Goal: Task Accomplishment & Management: Manage account settings

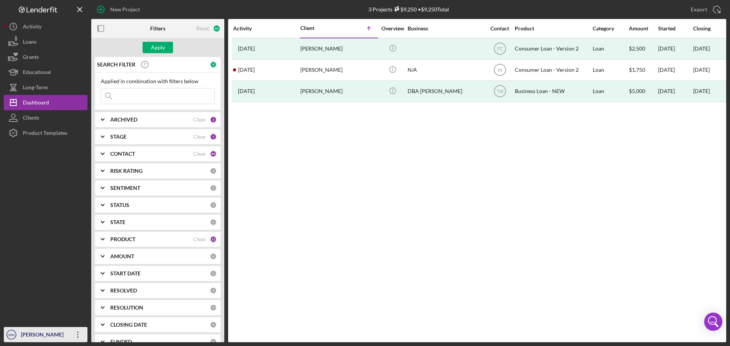
click at [75, 336] on icon "Icon/Overflow" at bounding box center [77, 334] width 19 height 19
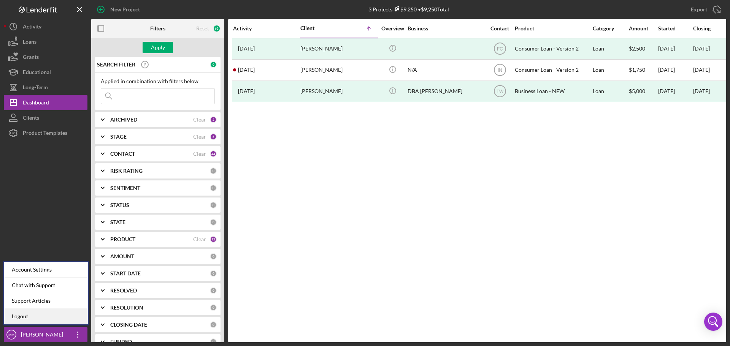
click at [49, 316] on link "Logout" at bounding box center [46, 317] width 84 height 16
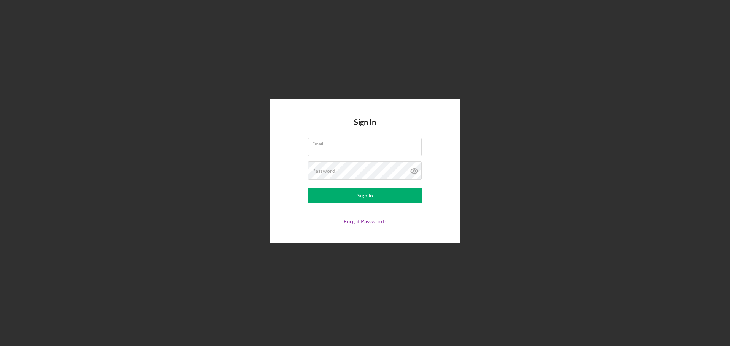
type input "[EMAIL_ADDRESS][DOMAIN_NAME]"
